Goal: Answer question/provide support

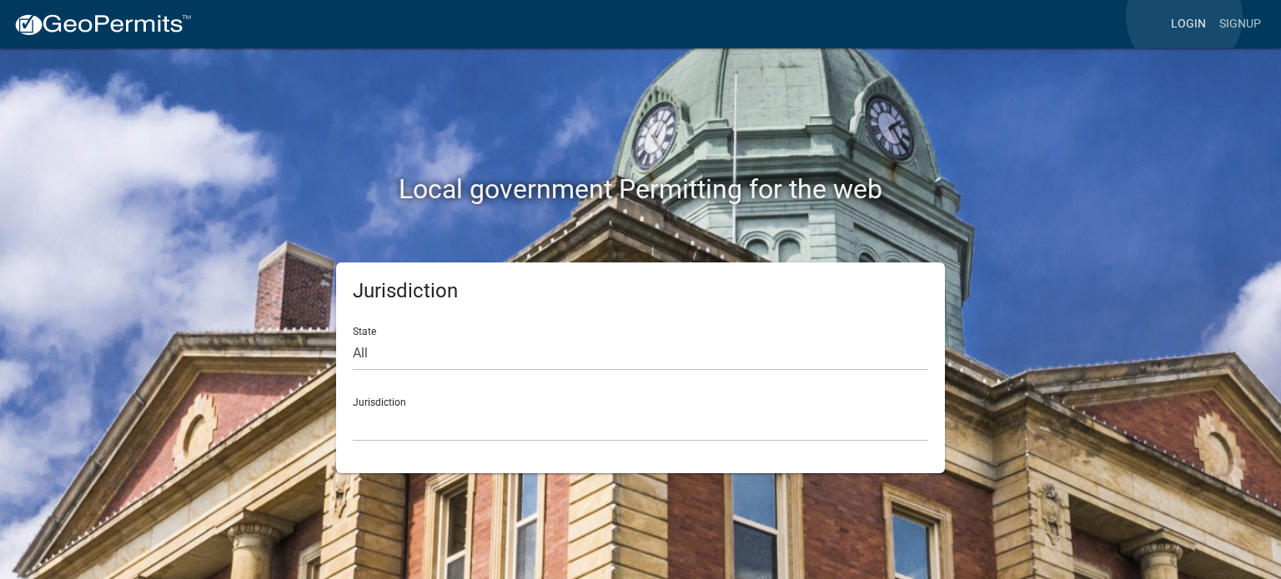
click at [1184, 17] on link "Login" at bounding box center [1188, 24] width 48 height 32
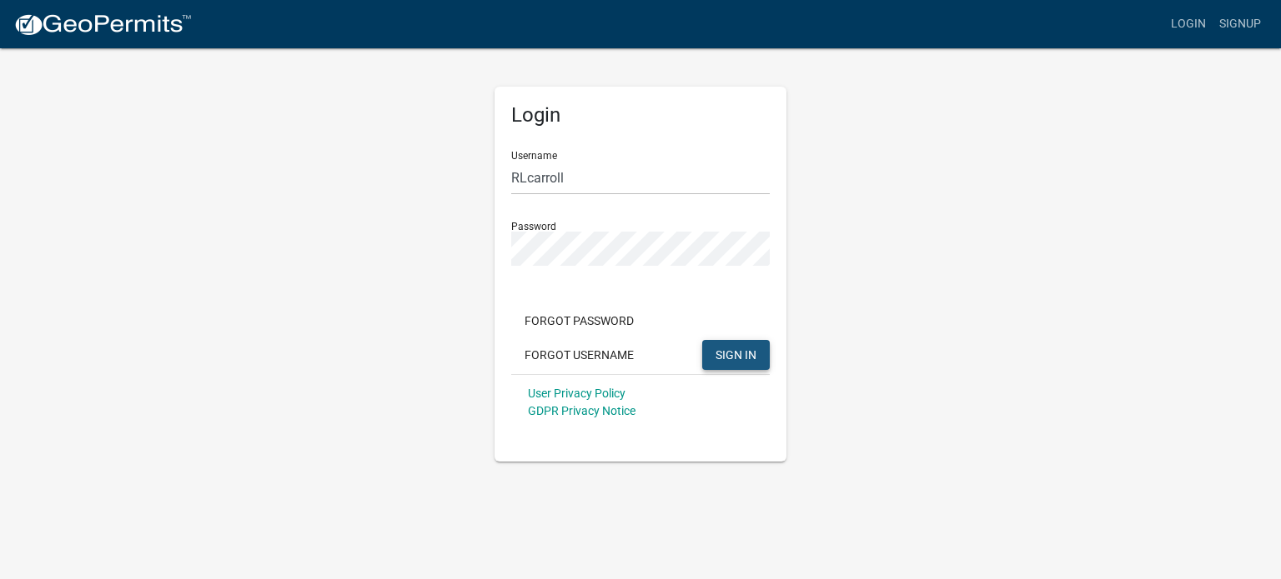
click at [753, 350] on span "SIGN IN" at bounding box center [735, 354] width 41 height 13
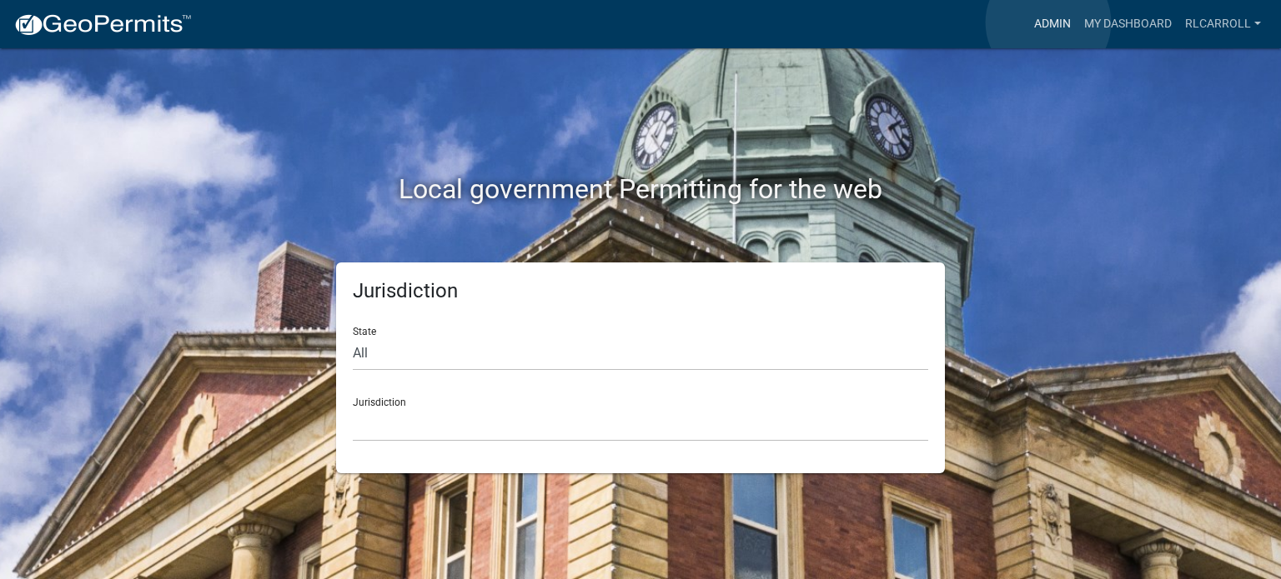
click at [1048, 23] on link "Admin" at bounding box center [1052, 24] width 50 height 32
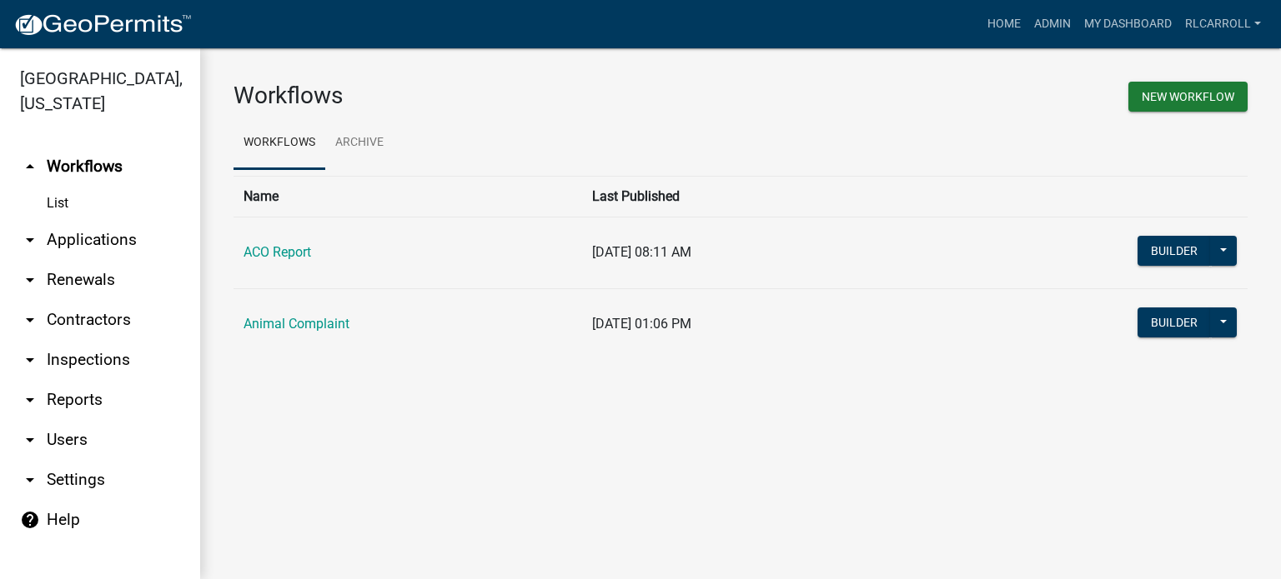
click at [108, 241] on link "arrow_drop_down Applications" at bounding box center [100, 240] width 200 height 40
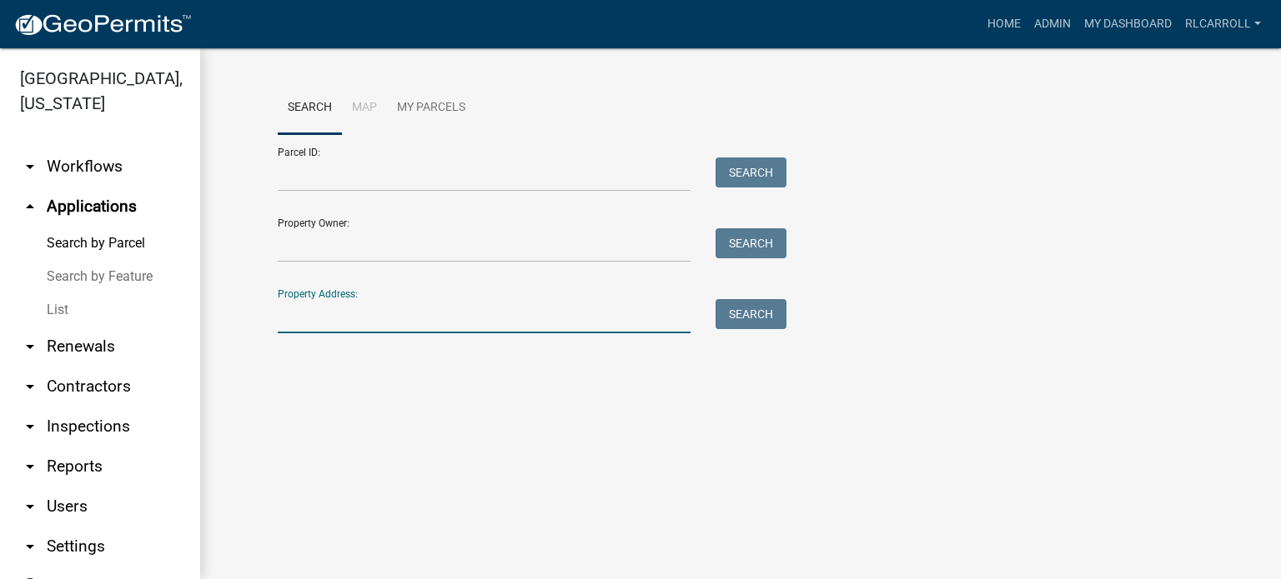
click at [309, 323] on input "Property Address:" at bounding box center [484, 316] width 413 height 34
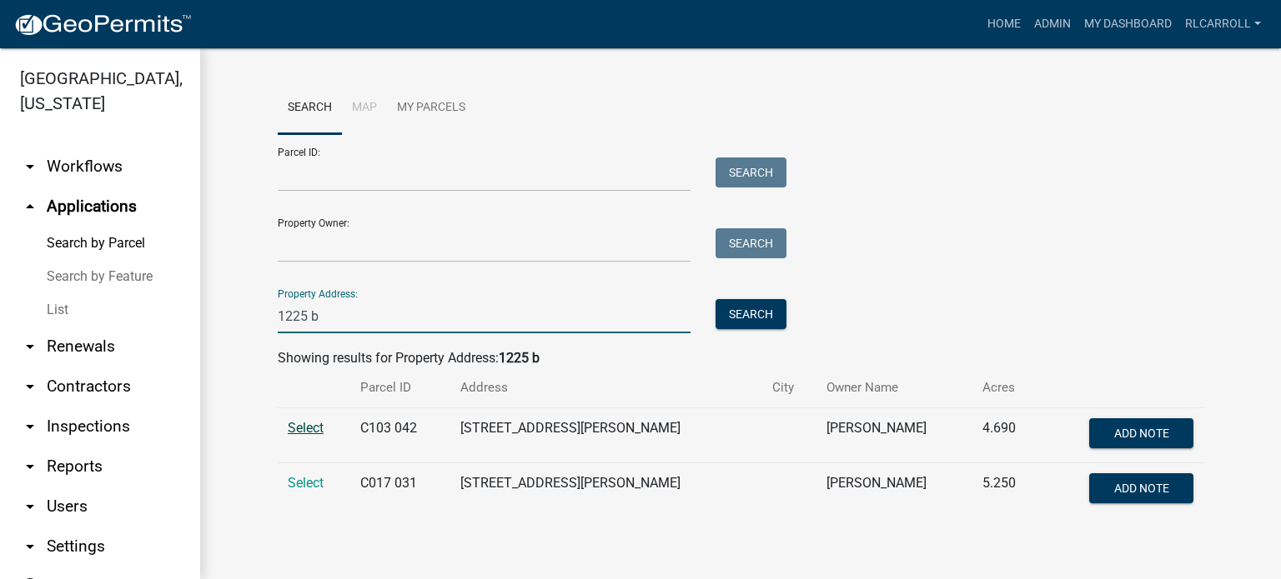
type input "1225 b"
click at [298, 430] on span "Select" at bounding box center [306, 428] width 36 height 16
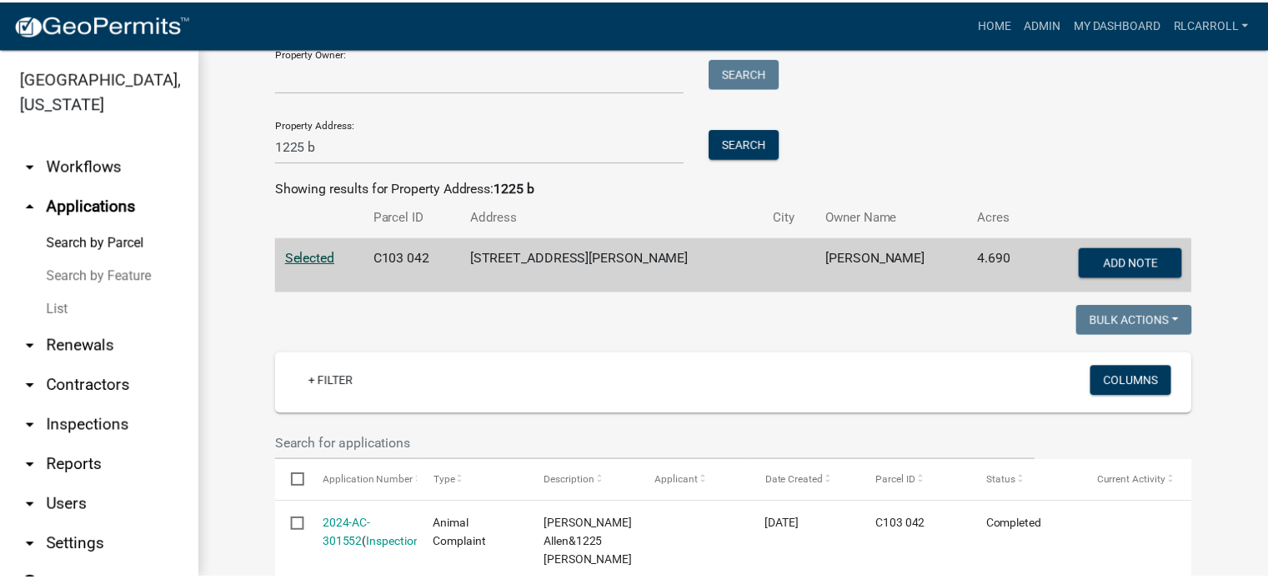
scroll to position [274, 0]
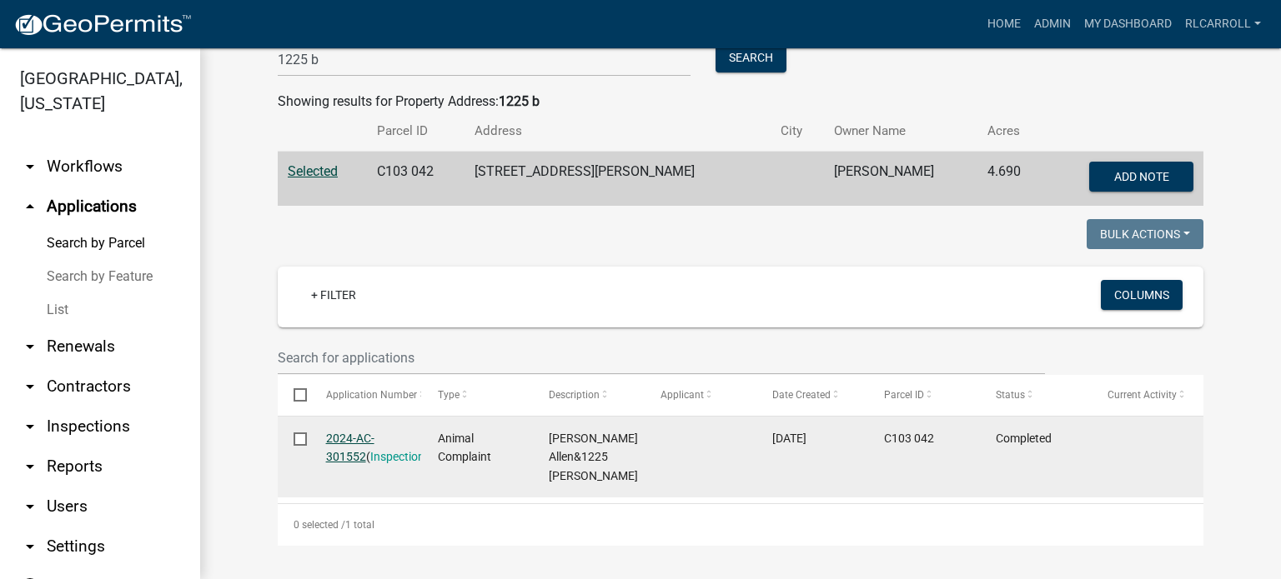
click at [329, 432] on link "2024-AC-301552" at bounding box center [350, 448] width 48 height 33
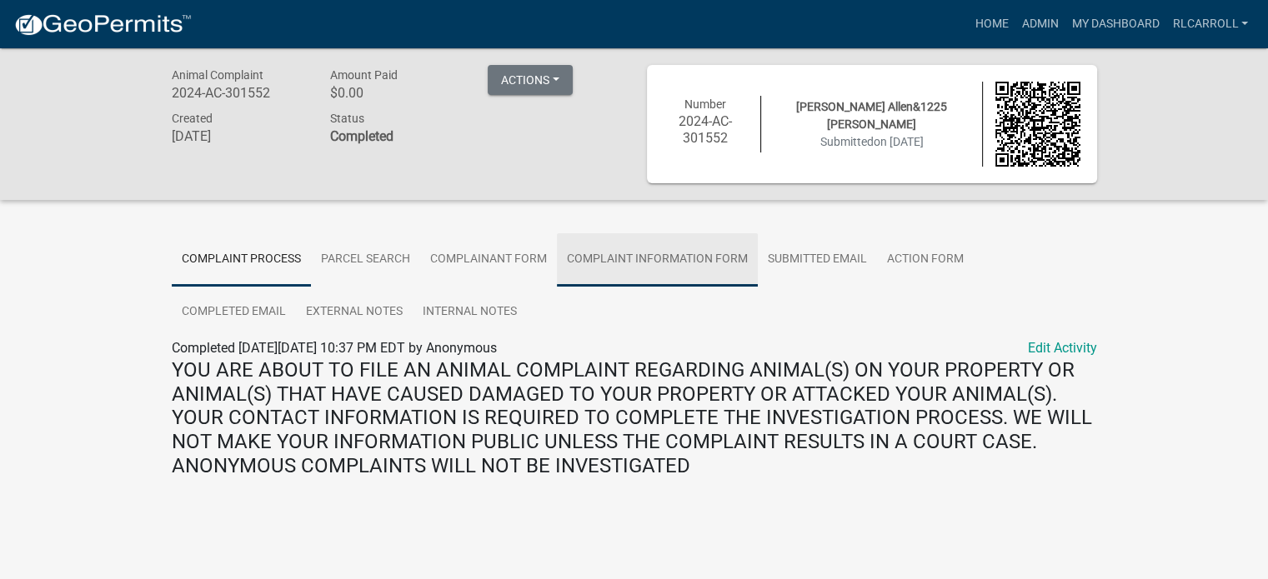
click at [600, 253] on link "Complaint Information Form" at bounding box center [657, 259] width 201 height 53
